Goal: Entertainment & Leisure: Browse casually

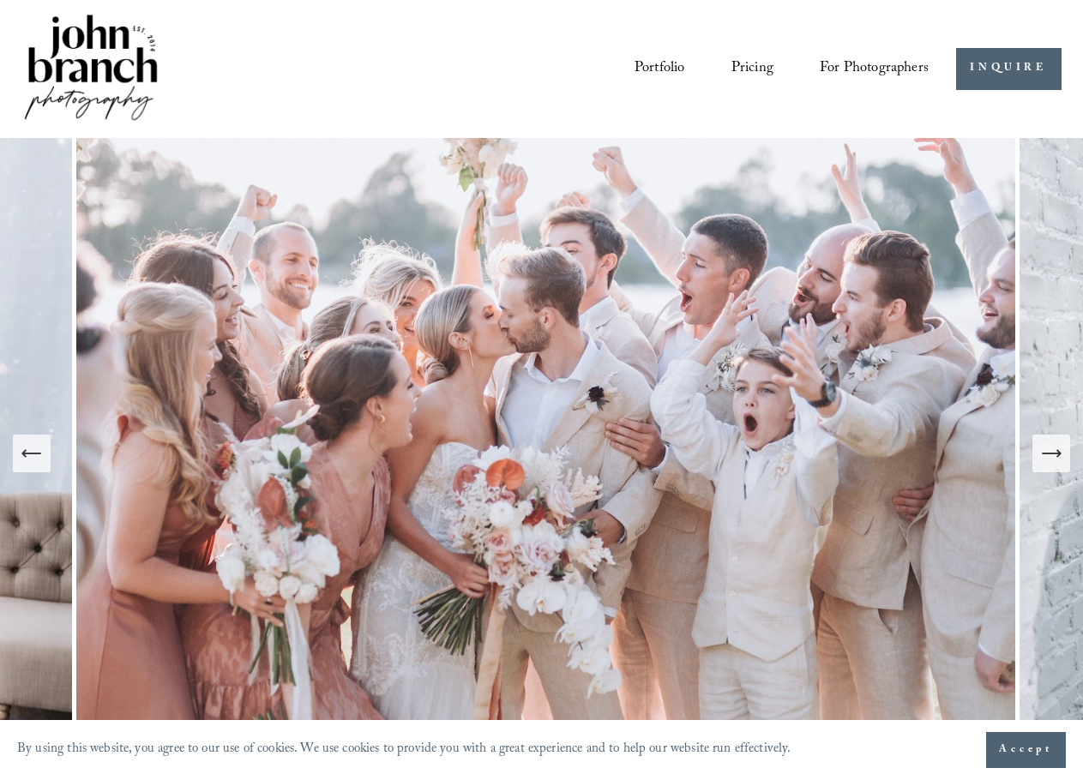
click at [1052, 458] on icon "Next Slide" at bounding box center [1051, 454] width 24 height 24
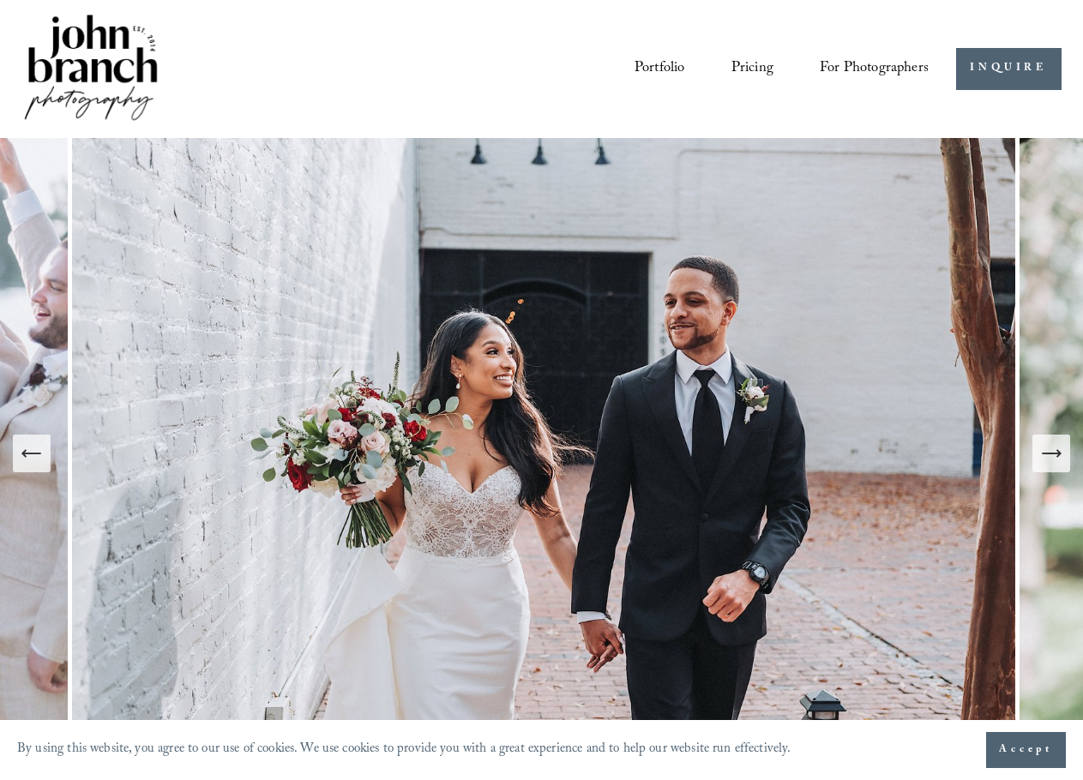
click at [1049, 451] on icon "Next Slide" at bounding box center [1051, 454] width 24 height 24
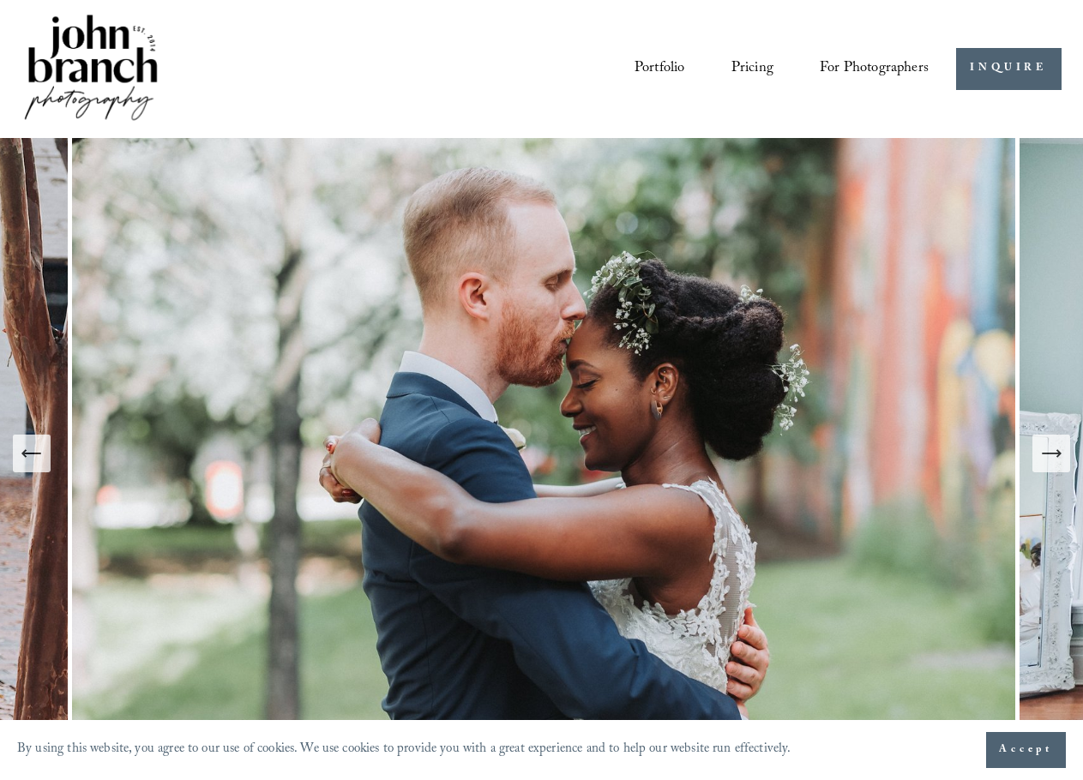
click at [1049, 451] on icon "Next Slide" at bounding box center [1051, 454] width 24 height 24
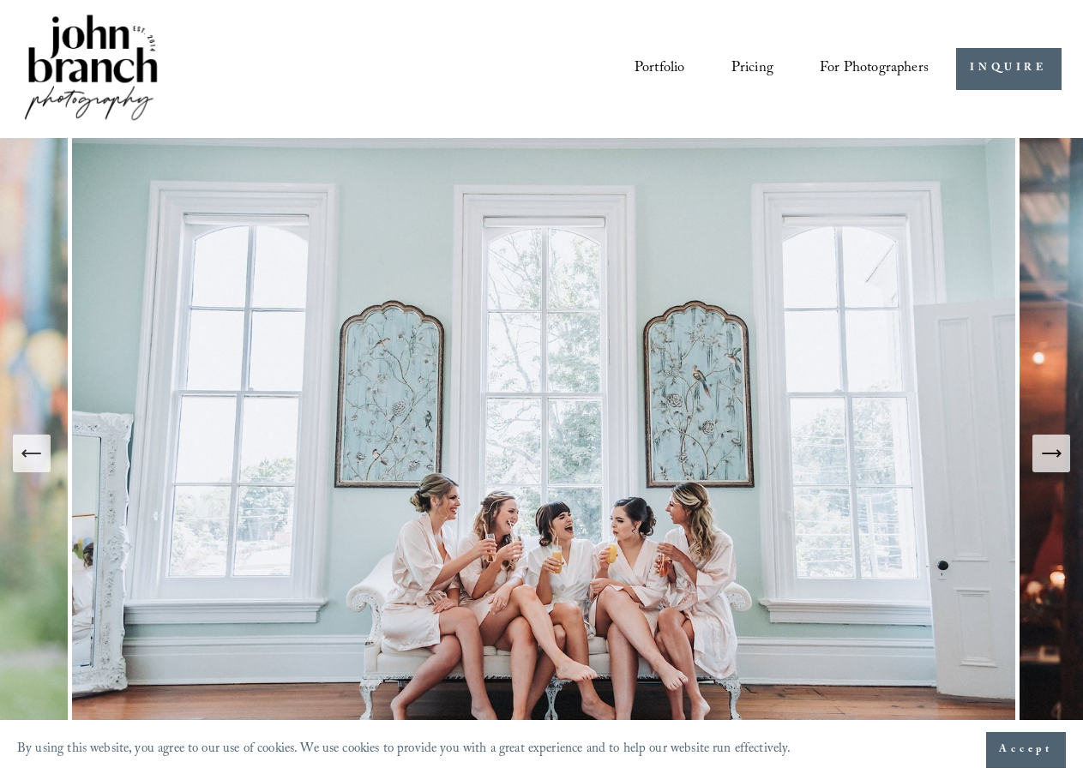
click at [1049, 451] on icon "Next Slide" at bounding box center [1051, 454] width 24 height 24
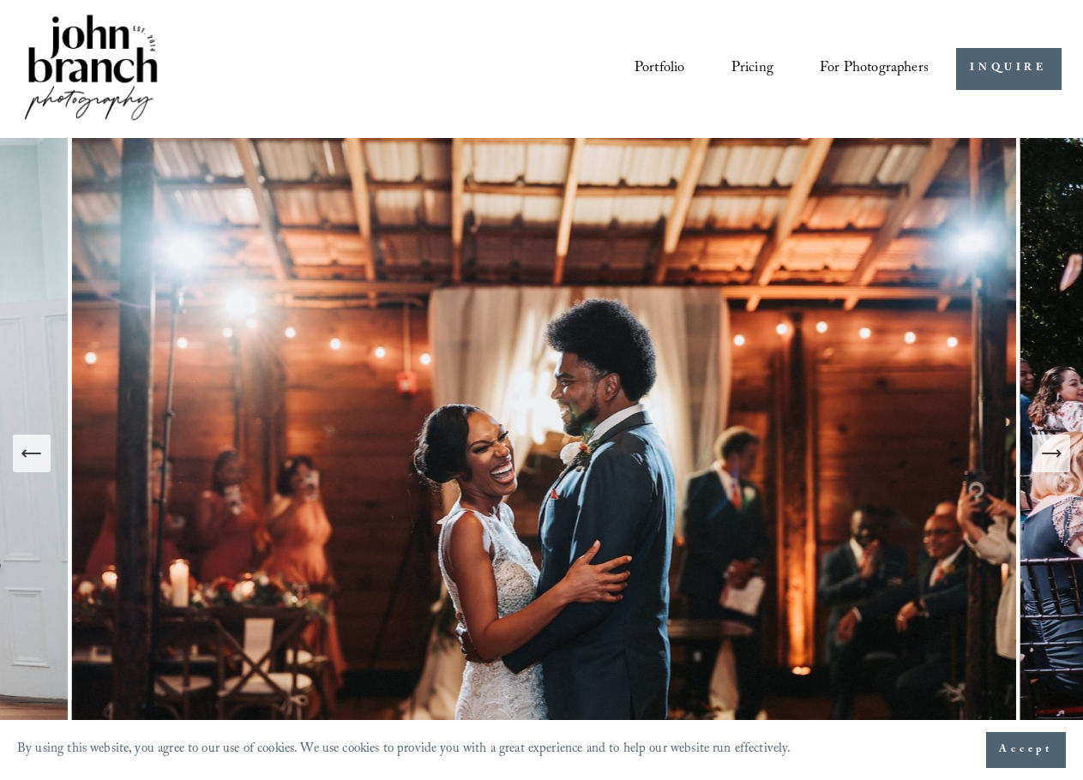
click at [1049, 451] on icon "Next Slide" at bounding box center [1051, 454] width 24 height 24
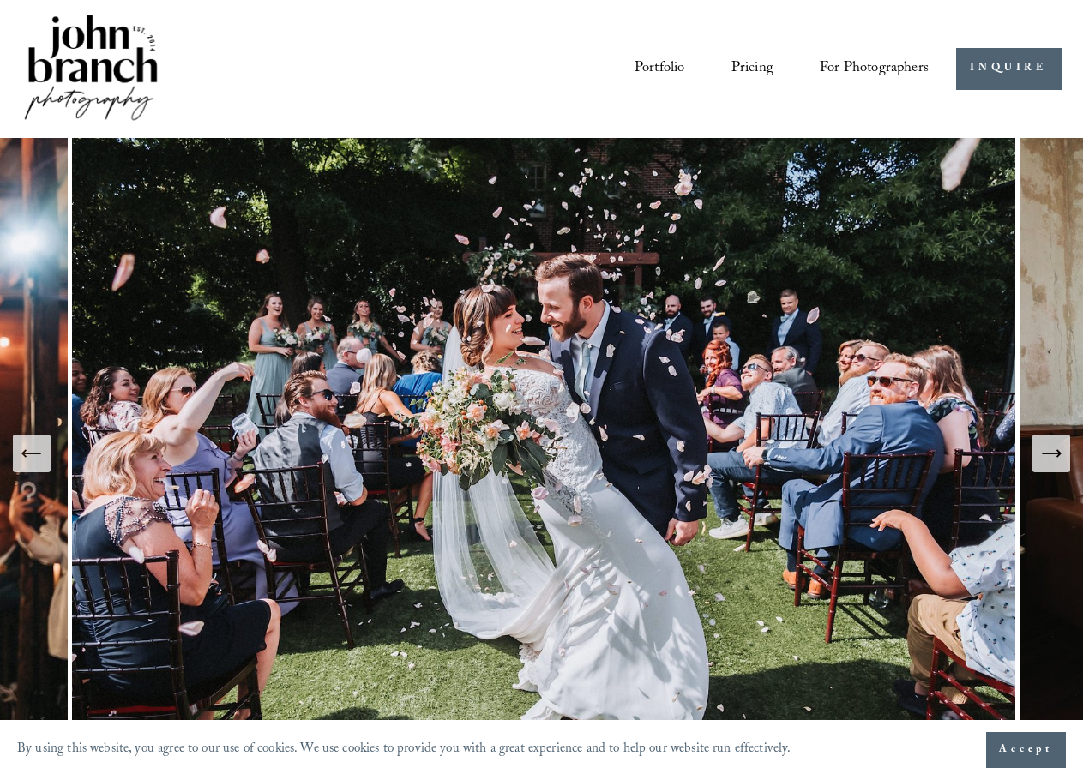
click at [1049, 451] on icon "Next Slide" at bounding box center [1051, 454] width 24 height 24
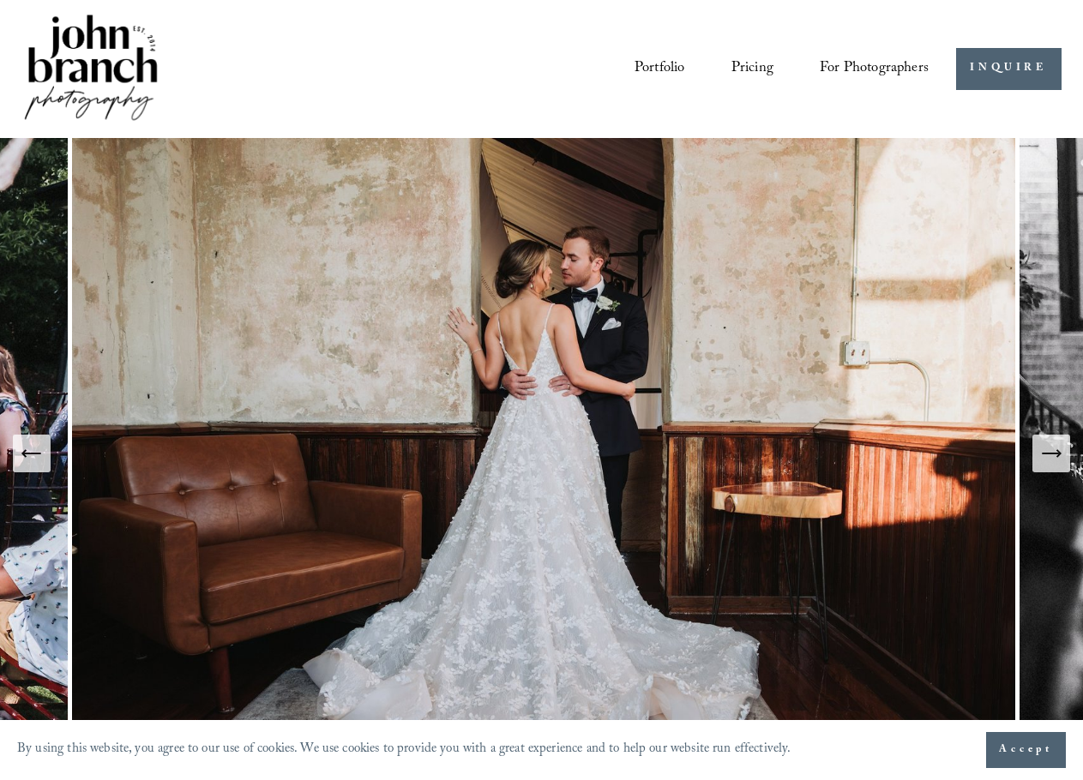
click at [1049, 450] on icon "Next Slide" at bounding box center [1051, 454] width 24 height 24
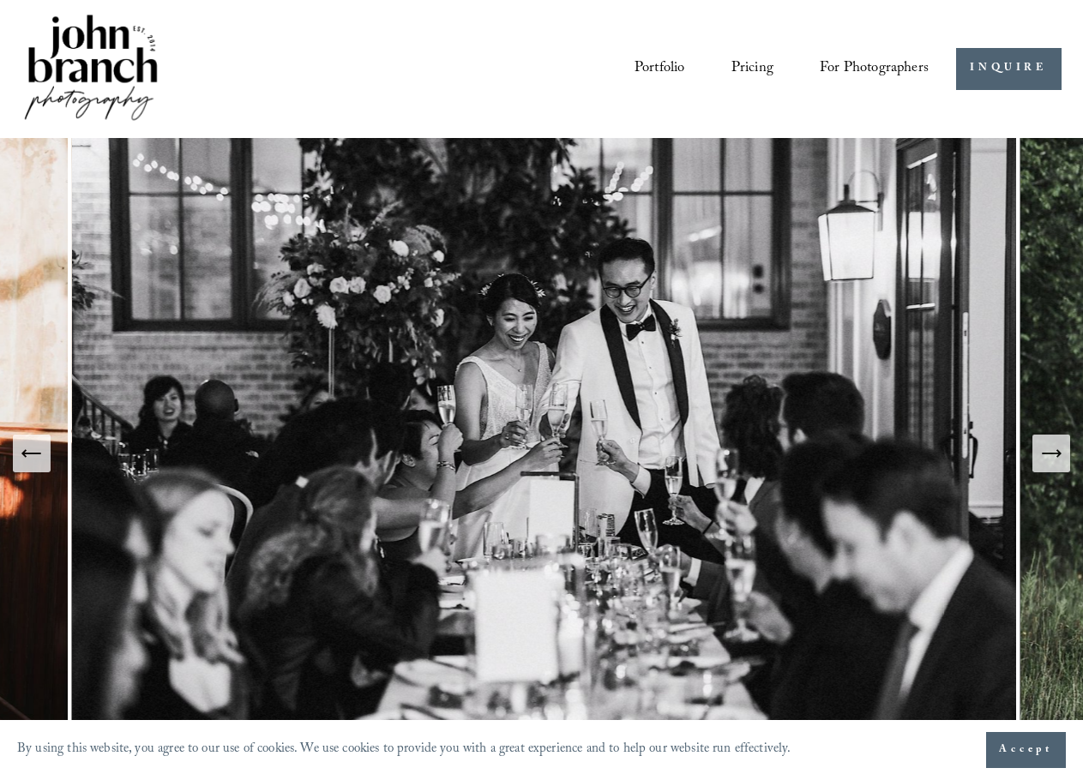
click at [1049, 450] on icon "Next Slide" at bounding box center [1051, 454] width 24 height 24
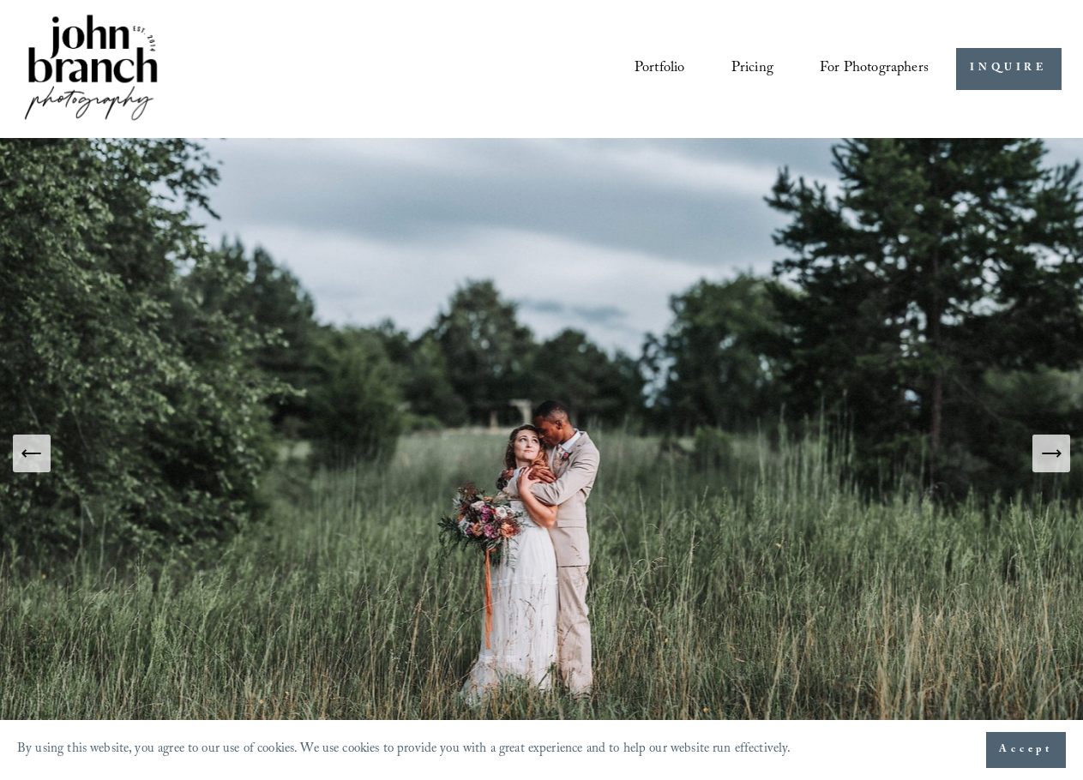
click at [1049, 450] on icon "Next Slide" at bounding box center [1051, 454] width 24 height 24
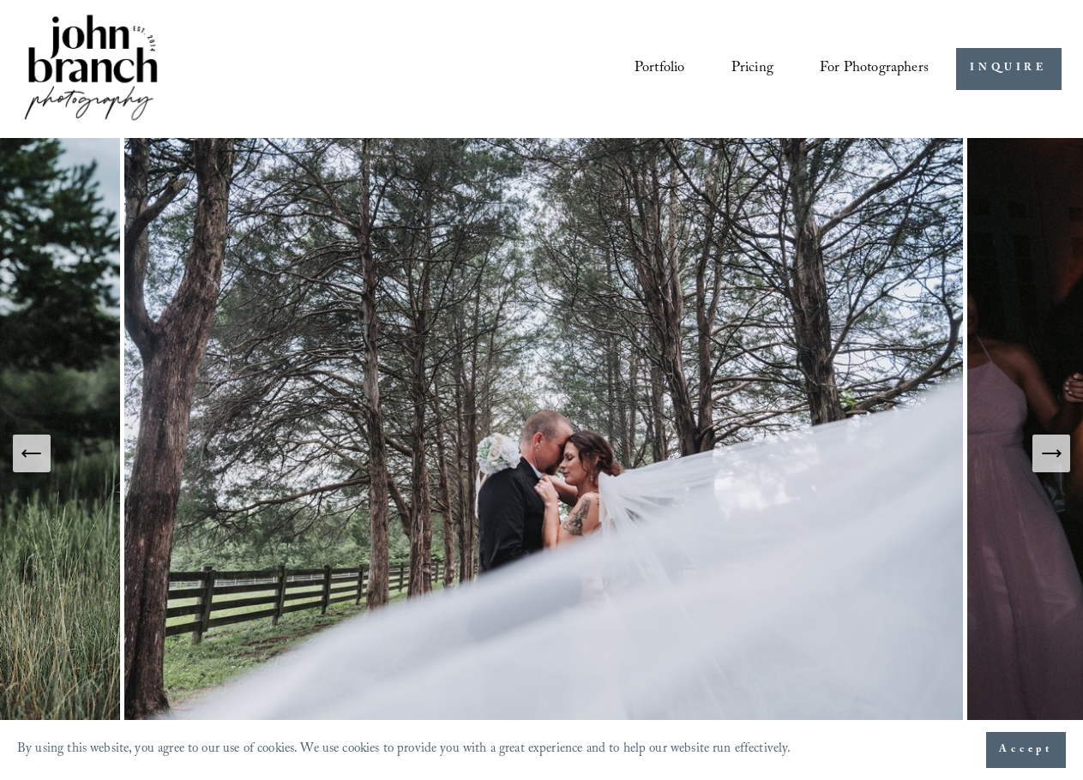
click at [1049, 450] on icon "Next Slide" at bounding box center [1051, 454] width 24 height 24
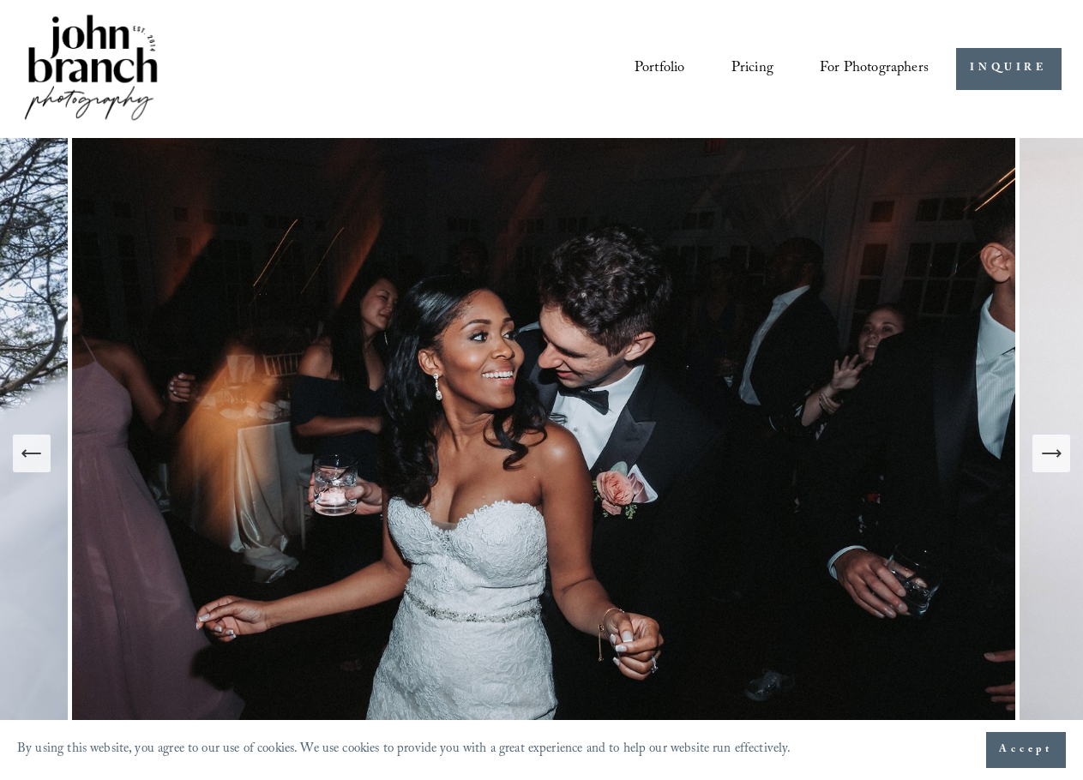
click at [1049, 450] on icon "Next Slide" at bounding box center [1051, 454] width 24 height 24
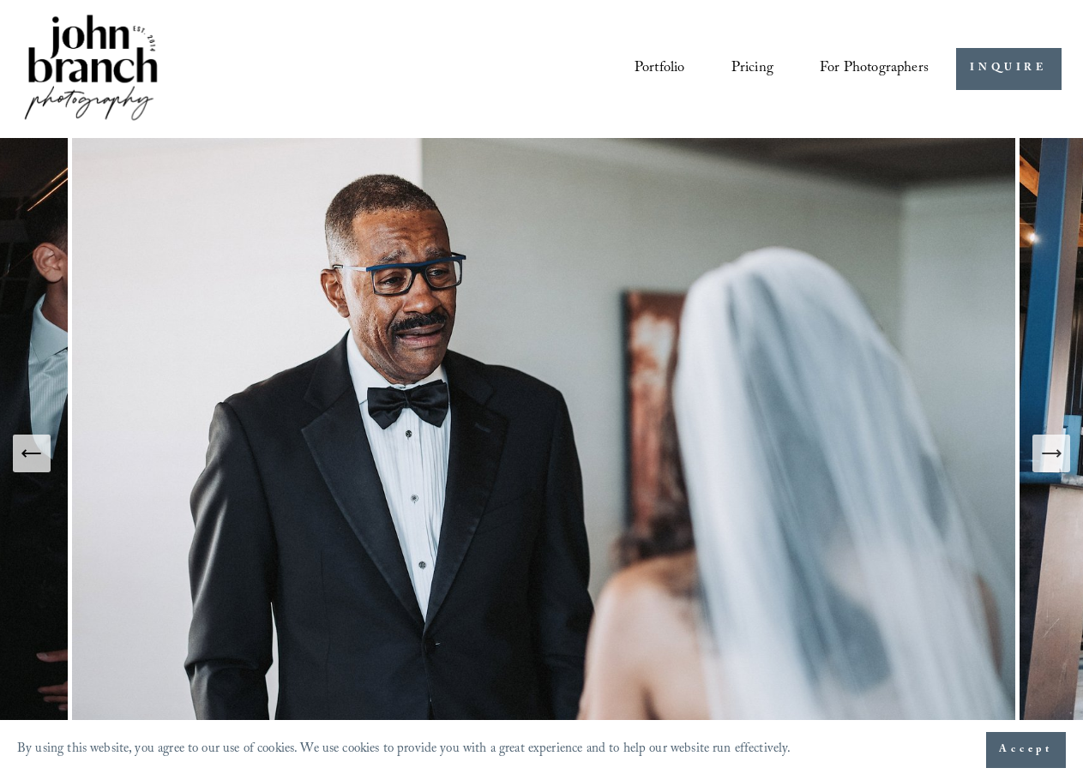
click at [1049, 450] on icon "Next Slide" at bounding box center [1051, 454] width 24 height 24
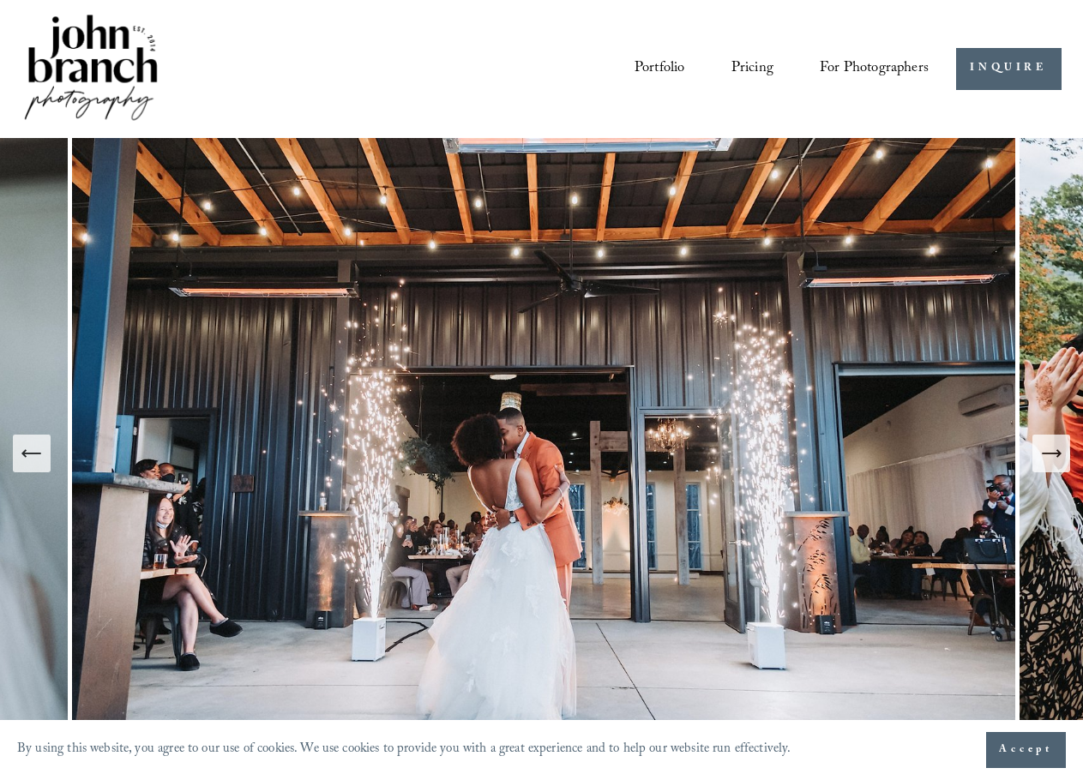
click at [1049, 450] on icon "Next Slide" at bounding box center [1051, 454] width 24 height 24
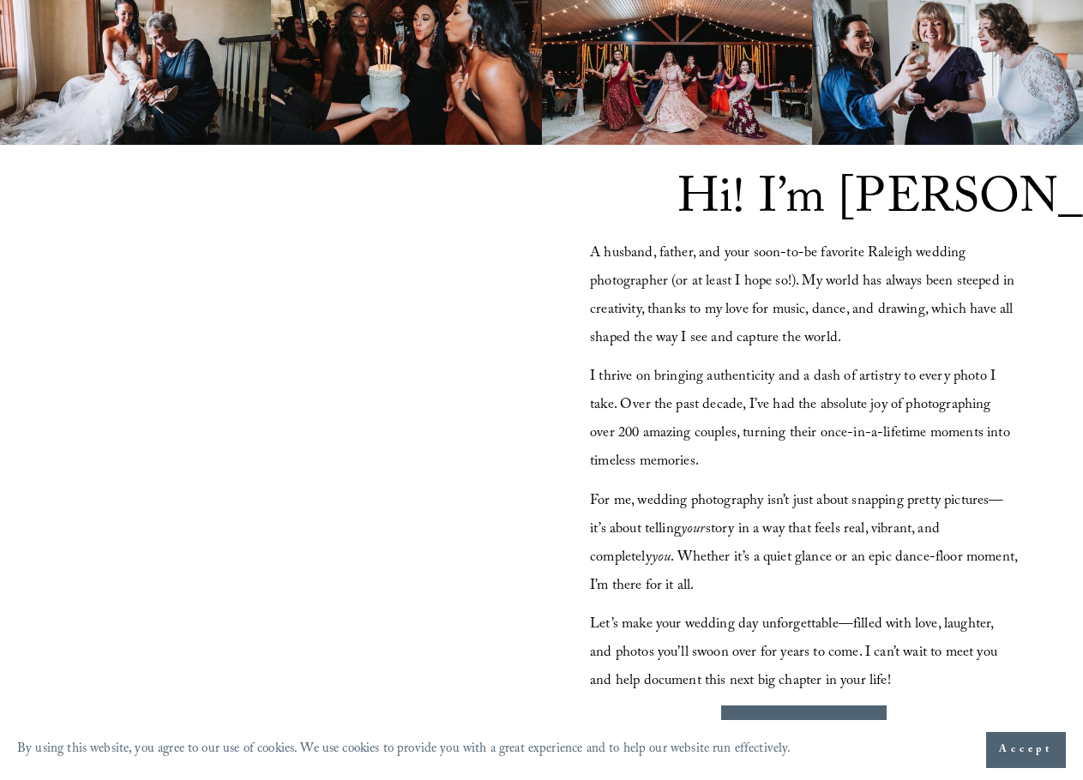
scroll to position [1458, 0]
